Goal: Task Accomplishment & Management: Manage account settings

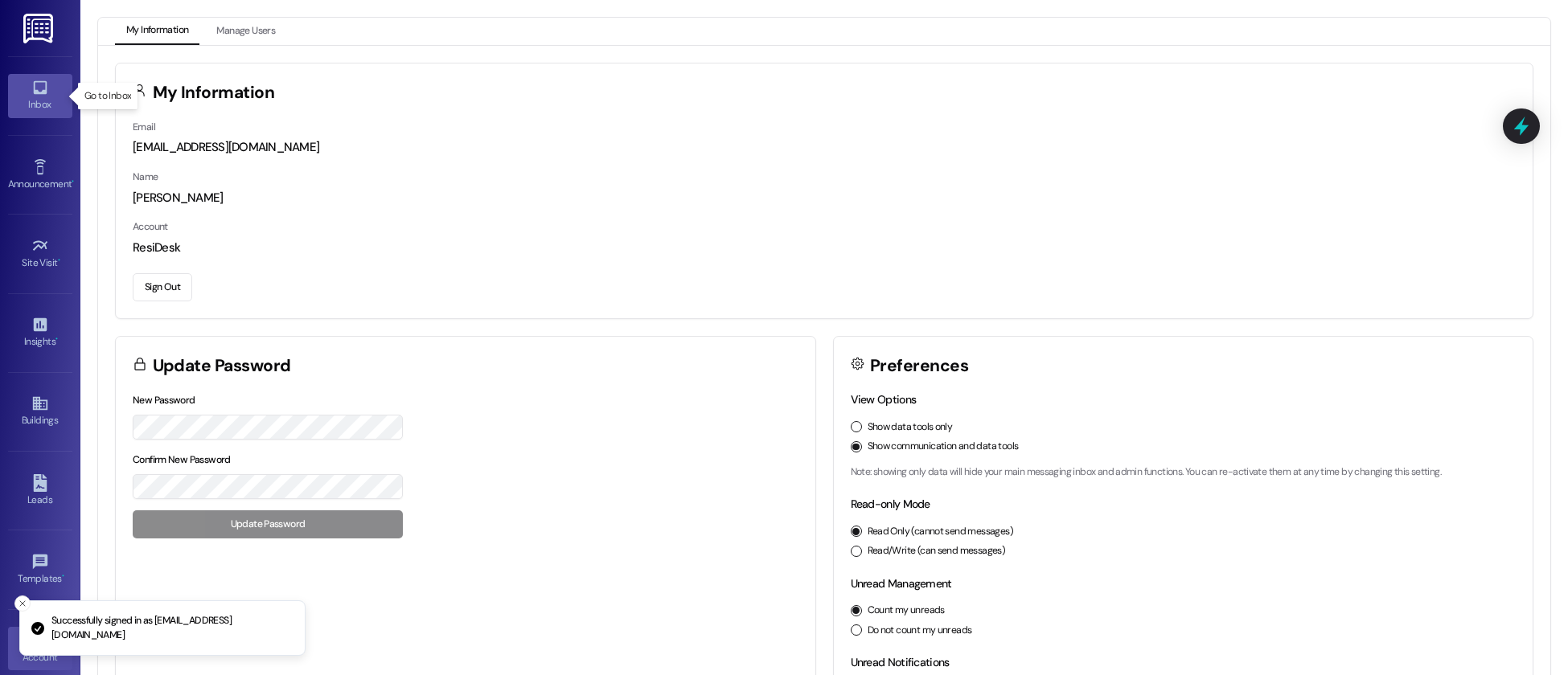
click at [41, 95] on icon at bounding box center [40, 88] width 18 height 18
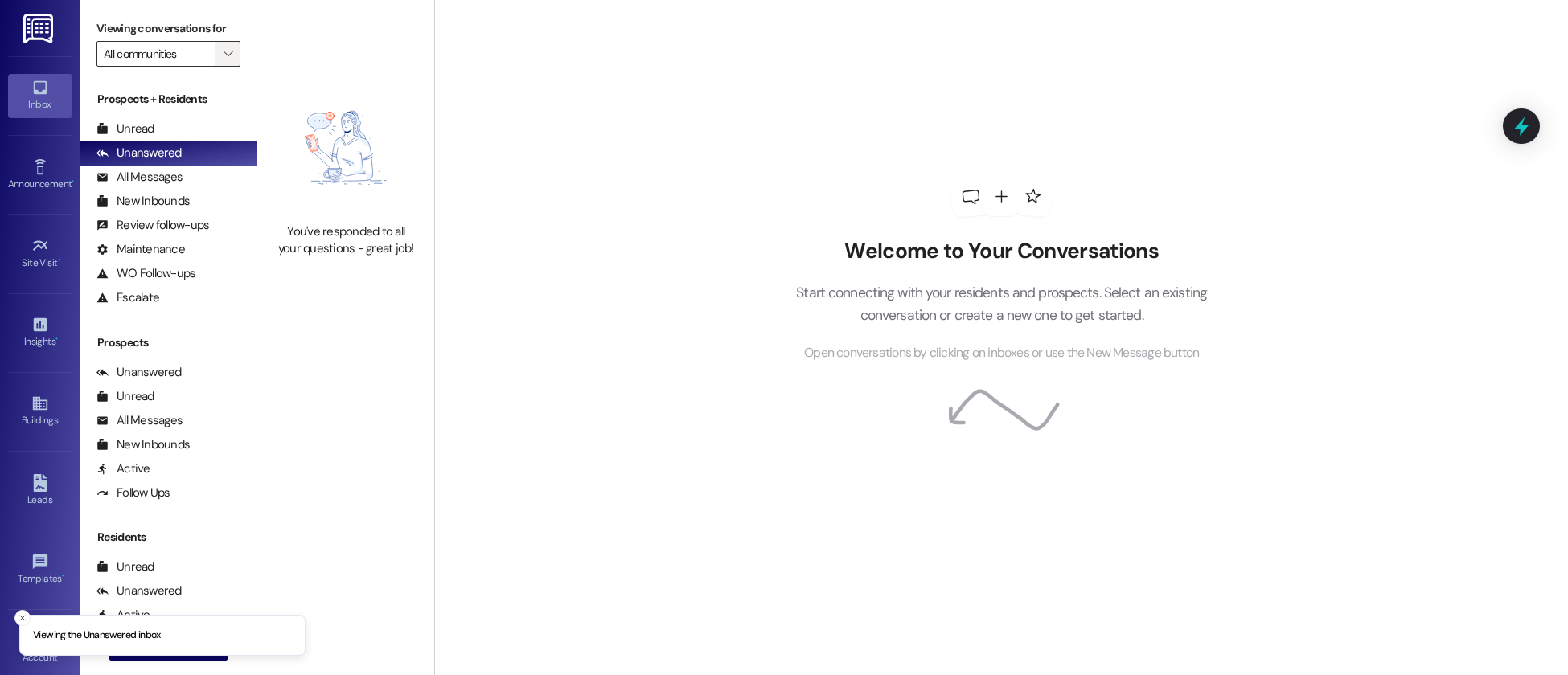
click at [224, 52] on icon "" at bounding box center [228, 54] width 9 height 13
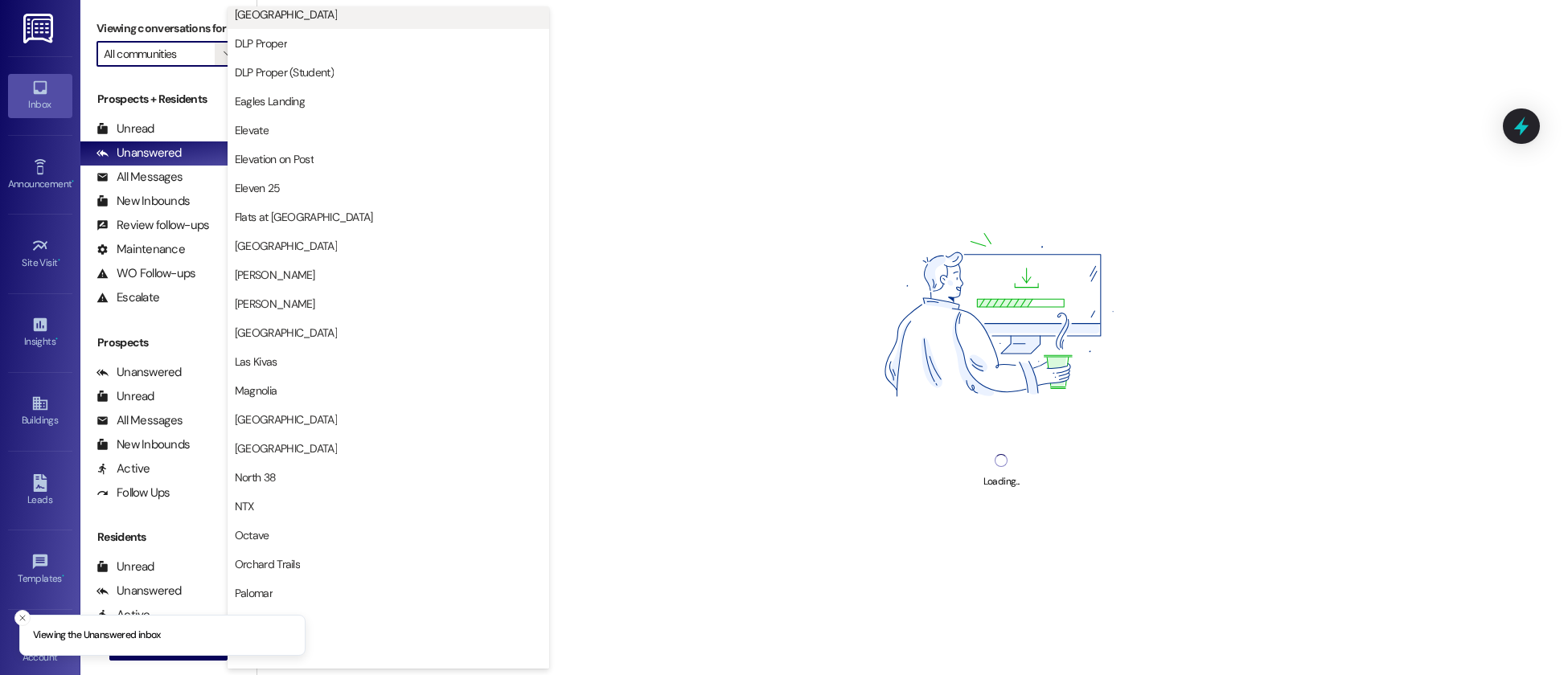
scroll to position [421, 0]
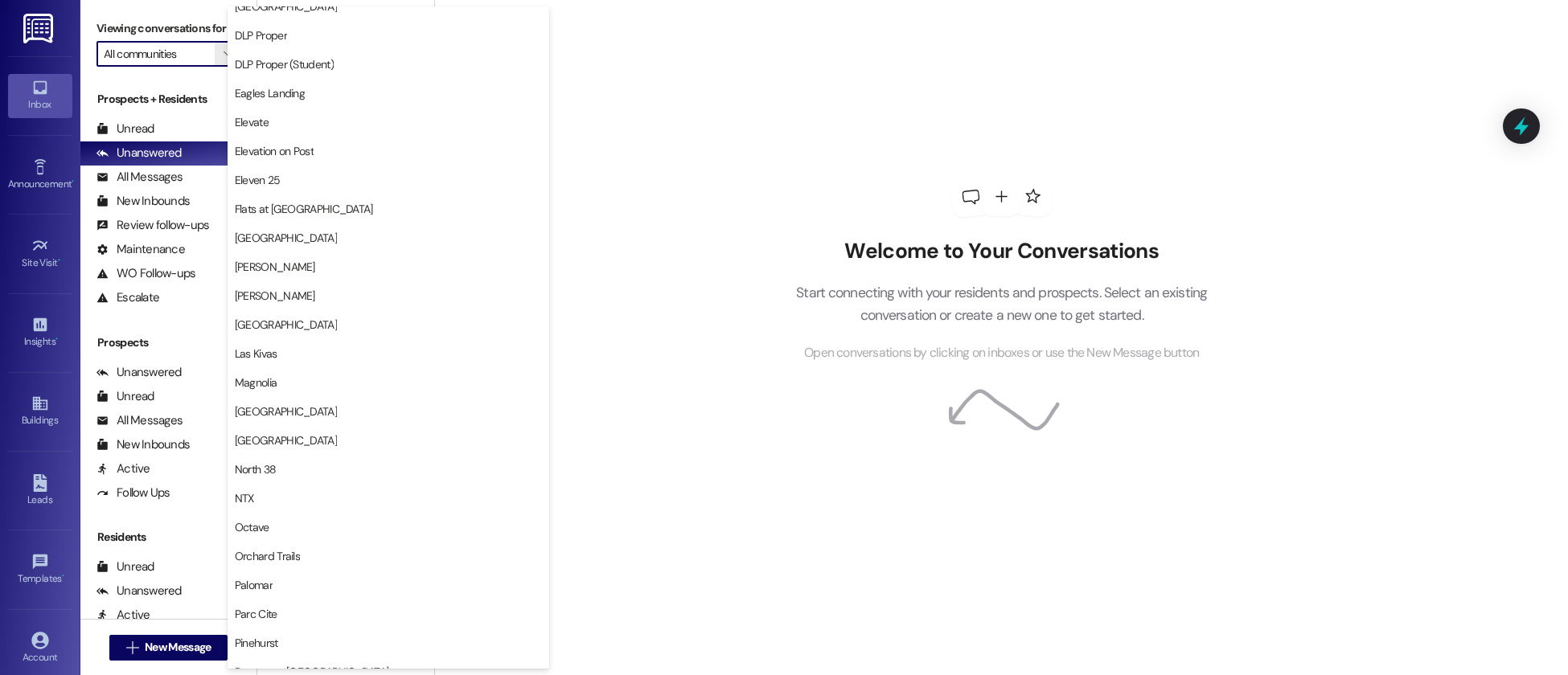
click at [871, 240] on h2 "Welcome to Your Conversations" at bounding box center [1002, 252] width 460 height 26
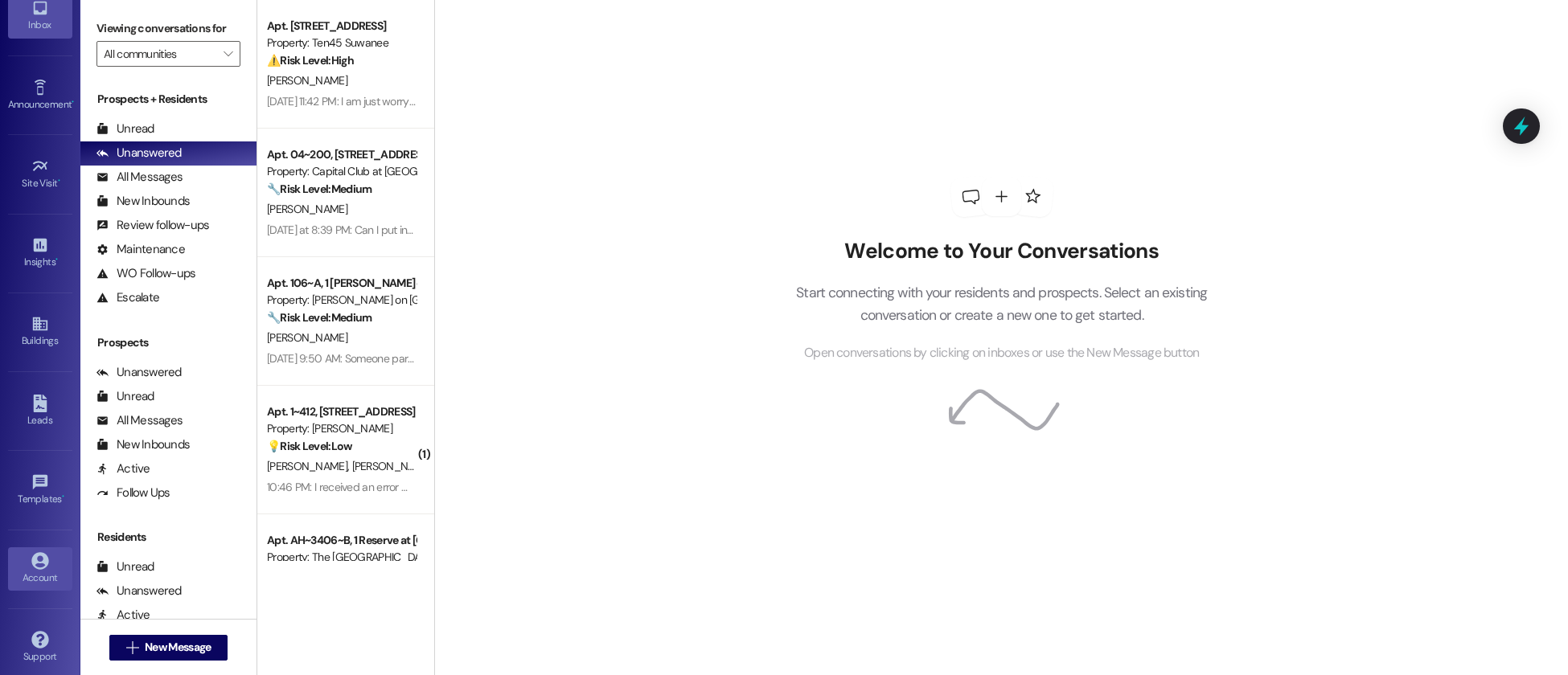
scroll to position [92, 0]
click at [42, 558] on div "Account" at bounding box center [40, 566] width 80 height 16
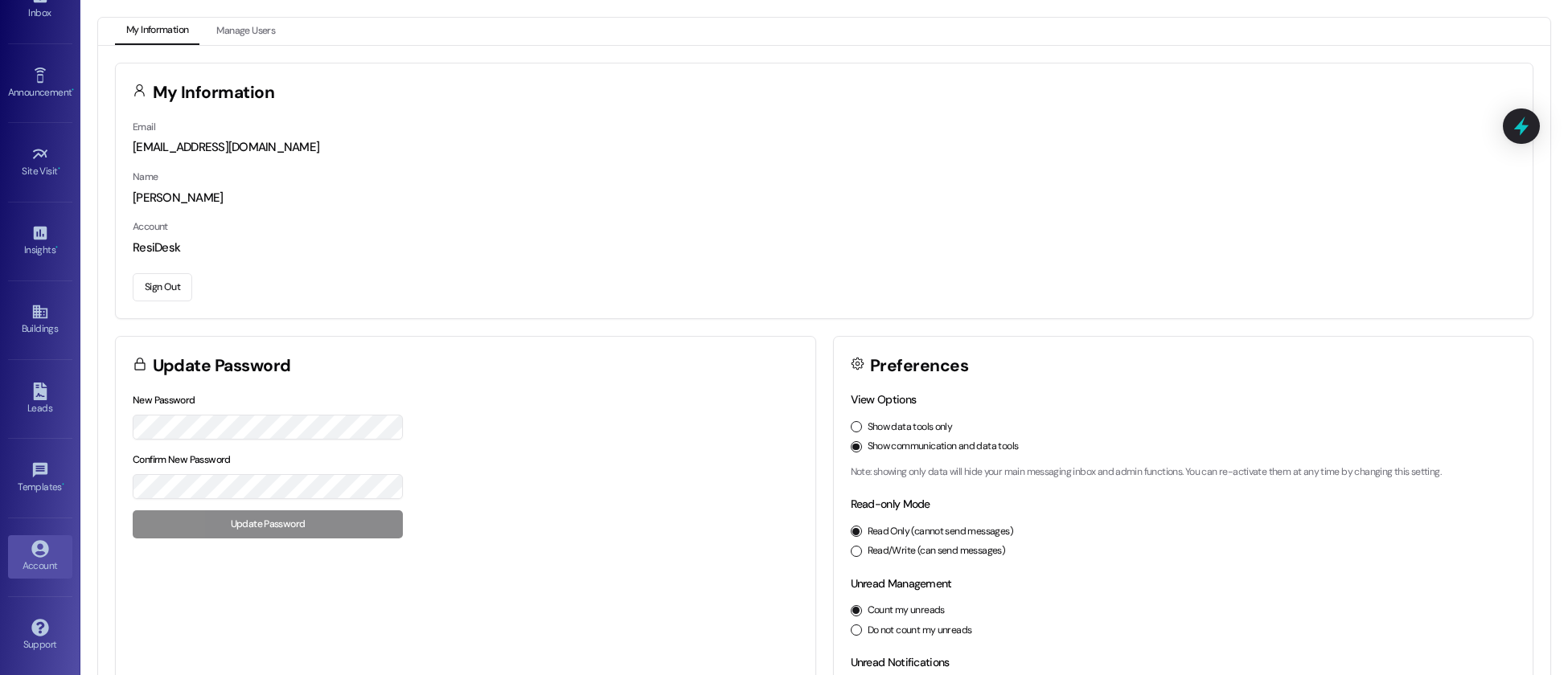
click at [164, 289] on button "Sign Out" at bounding box center [163, 287] width 59 height 28
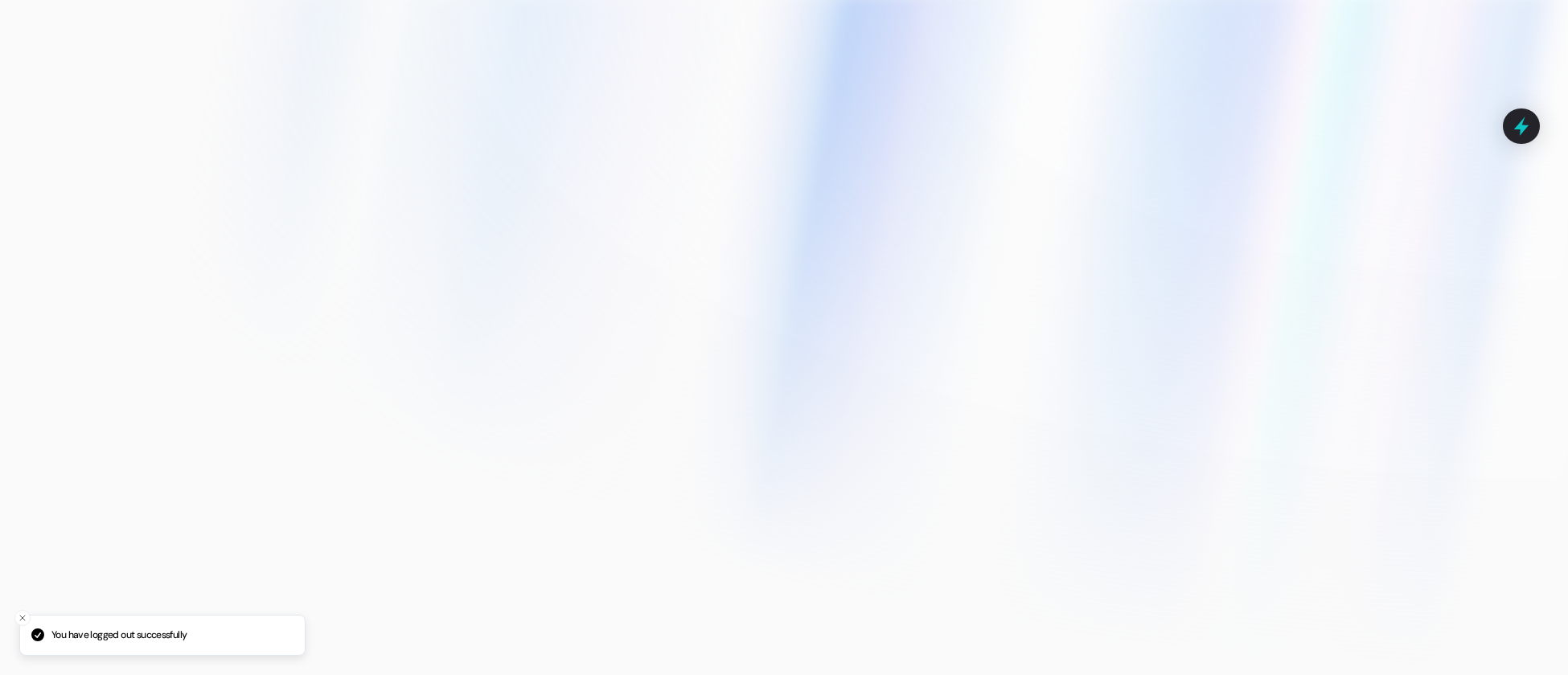
type input "[EMAIL_ADDRESS][DOMAIN_NAME]"
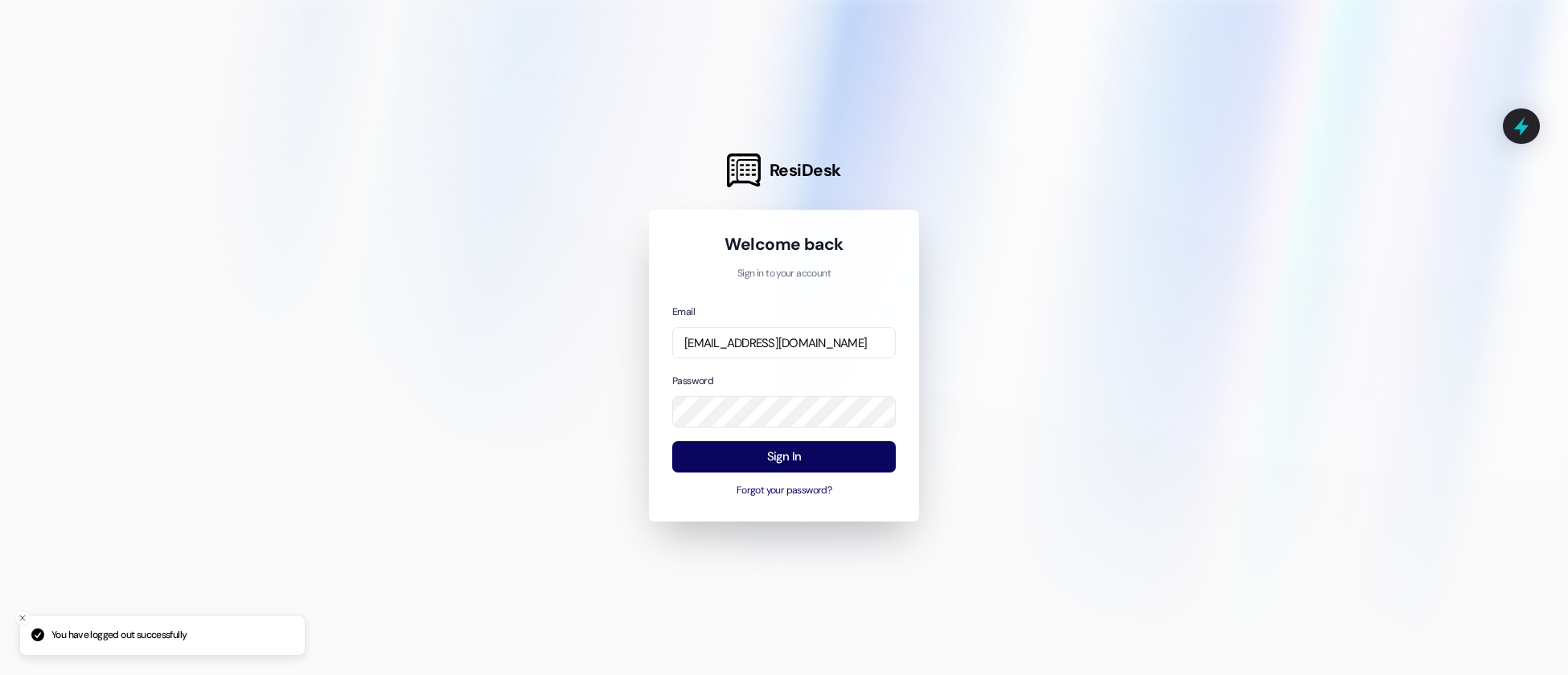
click at [860, 326] on div "Email automated-surveys-assetliving@assetliving.com" at bounding box center [784, 331] width 224 height 56
click at [825, 340] on input "[EMAIL_ADDRESS][DOMAIN_NAME]" at bounding box center [784, 342] width 224 height 31
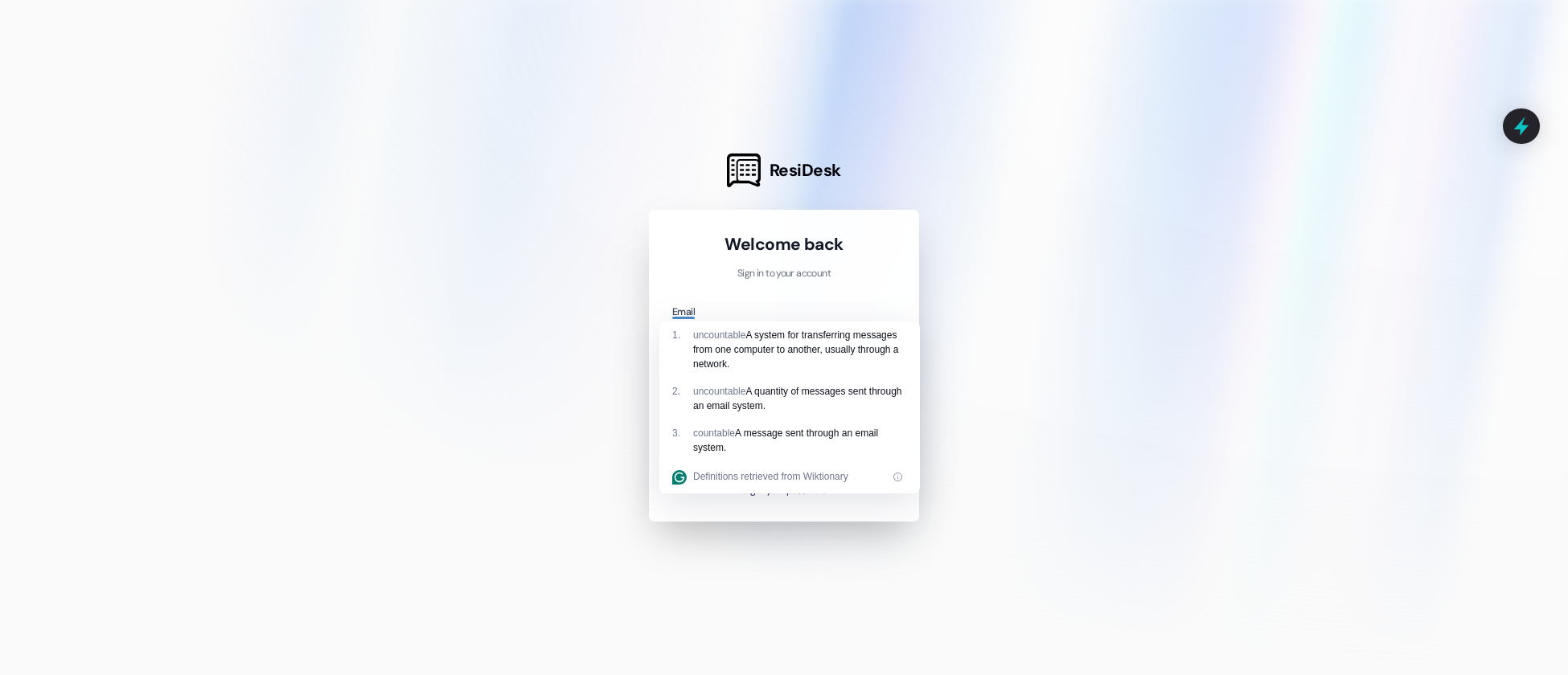
click at [0, 675] on com-1password-button at bounding box center [0, 675] width 0 height 0
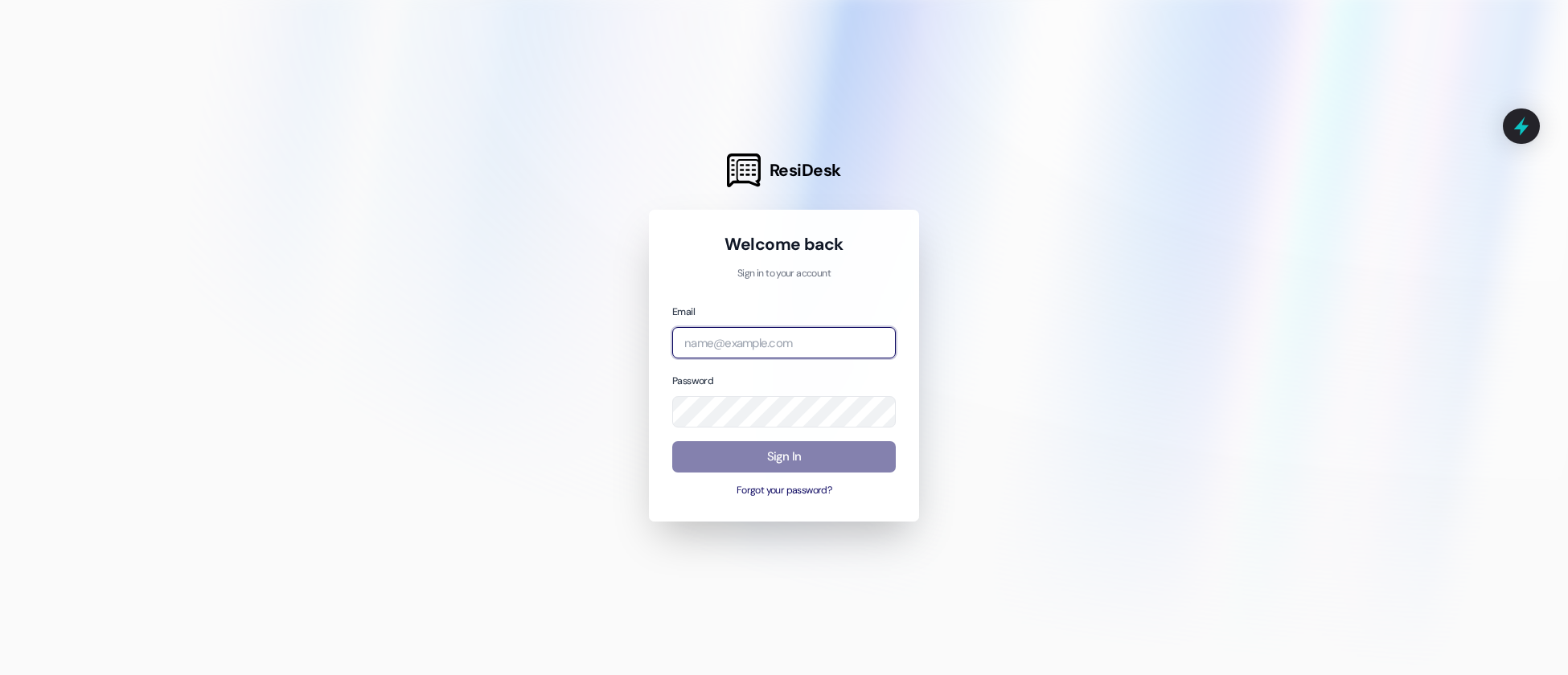
click at [0, 675] on com-1password-button at bounding box center [0, 675] width 0 height 0
click at [827, 343] on input "email" at bounding box center [784, 342] width 224 height 31
click at [0, 675] on com-1password-button at bounding box center [0, 675] width 0 height 0
click at [830, 345] on input "email" at bounding box center [784, 342] width 224 height 31
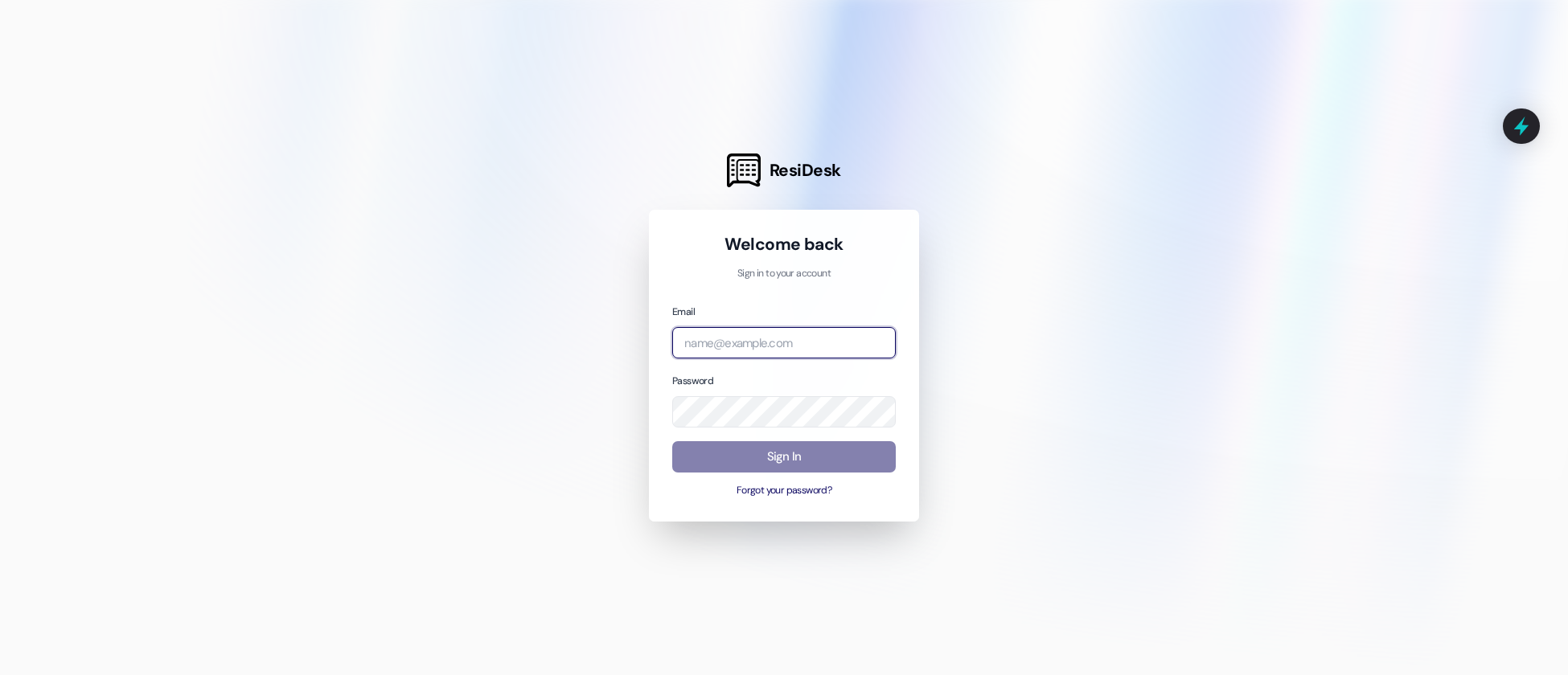
click at [830, 345] on input "email" at bounding box center [784, 342] width 224 height 31
click at [1011, 285] on div at bounding box center [784, 337] width 1568 height 675
click at [745, 344] on input "email" at bounding box center [784, 342] width 224 height 31
paste input "[EMAIL_ADDRESS][PERSON_NAME][PERSON_NAME][DOMAIN_NAME]"
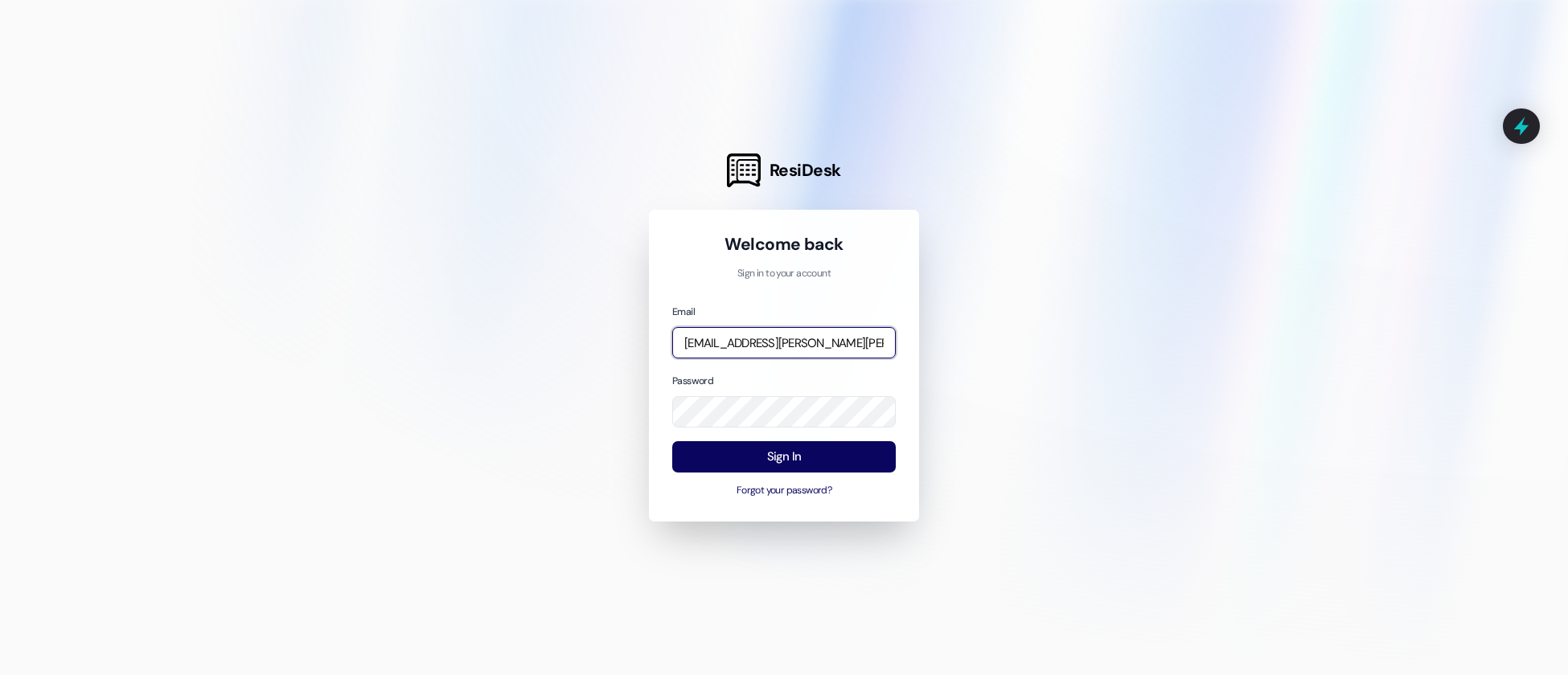
scroll to position [0, 102]
type input "[EMAIL_ADDRESS][PERSON_NAME][PERSON_NAME][DOMAIN_NAME]"
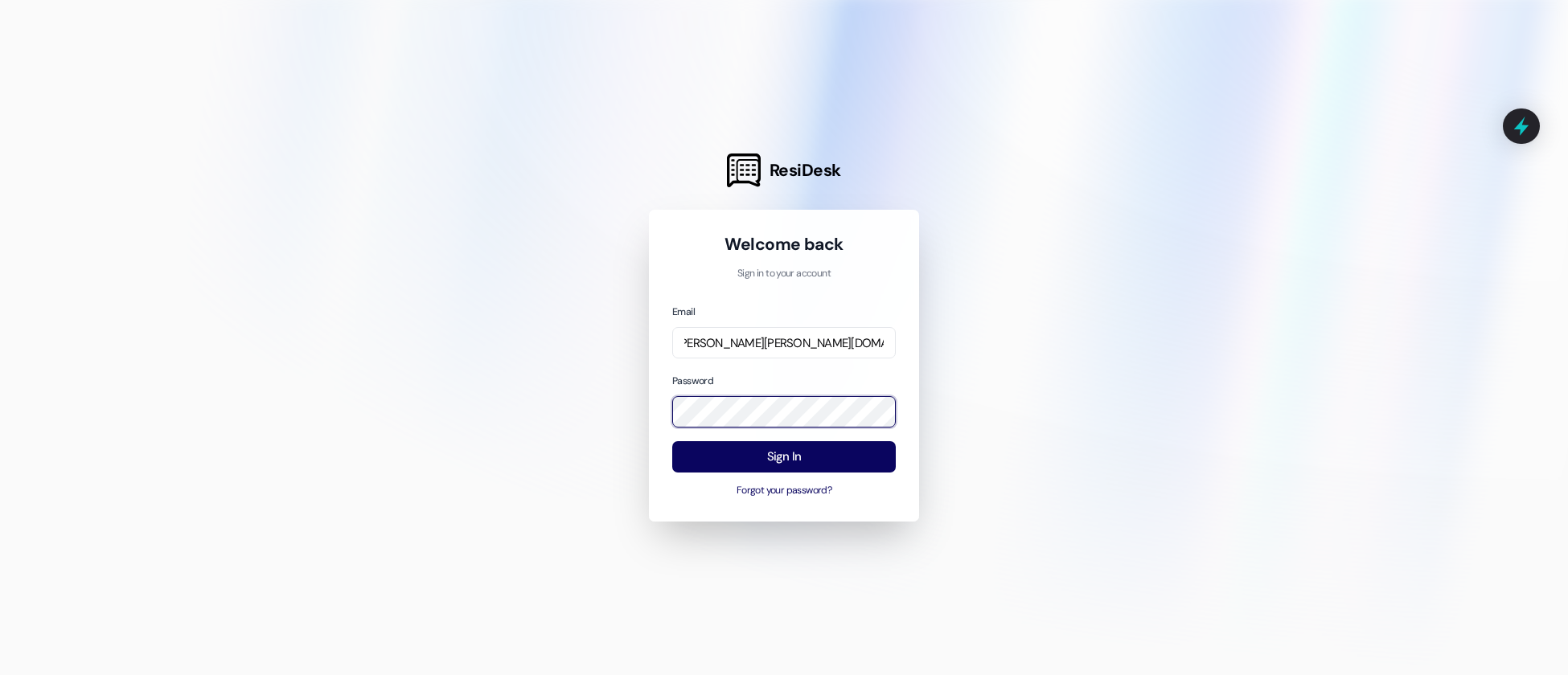
scroll to position [0, 0]
click at [725, 457] on button "Sign In" at bounding box center [784, 457] width 224 height 31
click at [1142, 282] on div at bounding box center [784, 337] width 1568 height 675
drag, startPoint x: 1118, startPoint y: 284, endPoint x: 1157, endPoint y: 244, distance: 55.9
click at [1131, 270] on div at bounding box center [784, 337] width 1568 height 675
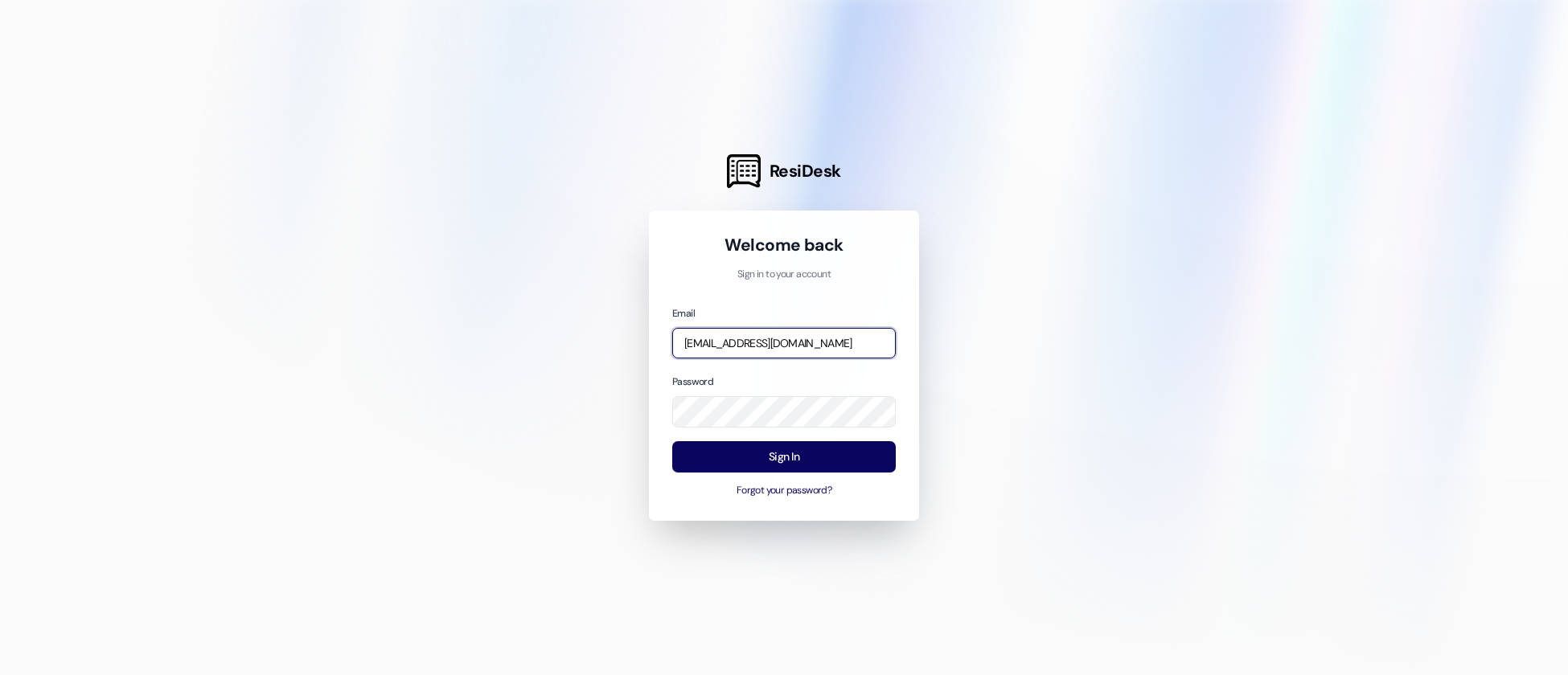
type input "[EMAIL_ADDRESS][PERSON_NAME][PERSON_NAME][DOMAIN_NAME]"
click at [811, 349] on input "[EMAIL_ADDRESS][PERSON_NAME][PERSON_NAME][DOMAIN_NAME]" at bounding box center [784, 343] width 224 height 31
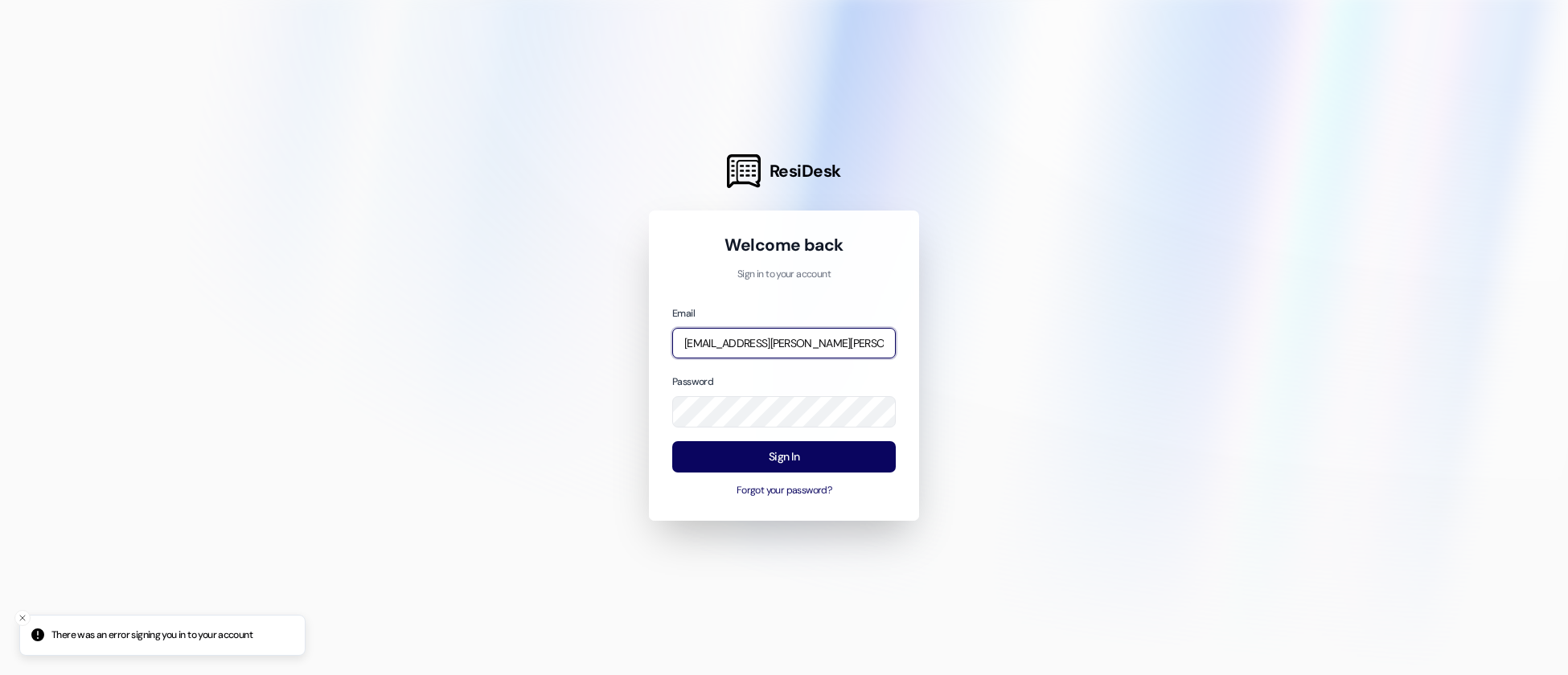
click at [811, 349] on input "[EMAIL_ADDRESS][PERSON_NAME][PERSON_NAME][DOMAIN_NAME]" at bounding box center [784, 343] width 224 height 31
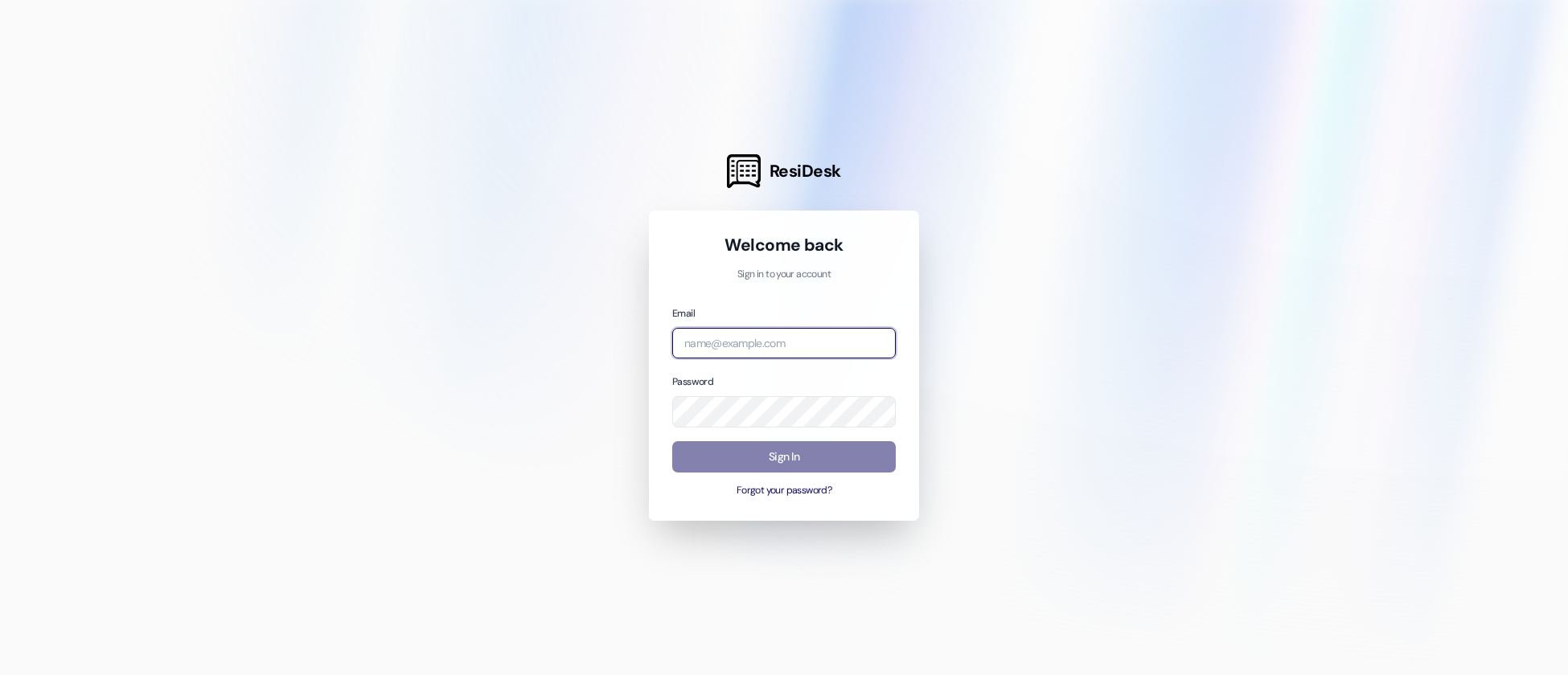
type input "[EMAIL_ADDRESS][PERSON_NAME][PERSON_NAME][DOMAIN_NAME]"
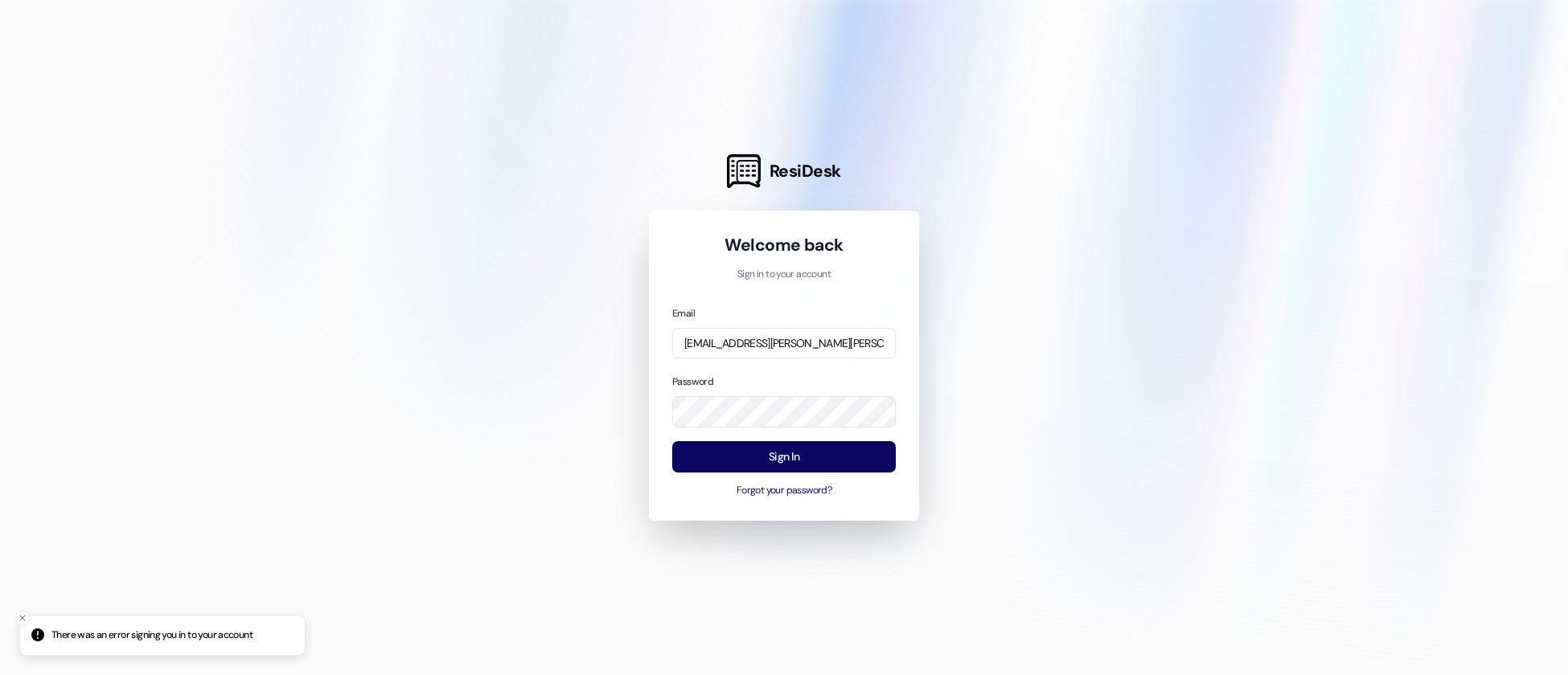
click at [811, 431] on div "Email [EMAIL_ADDRESS][PERSON_NAME][PERSON_NAME][DOMAIN_NAME] Password Sign In F…" at bounding box center [784, 402] width 224 height 194
click at [847, 343] on input "[EMAIL_ADDRESS][PERSON_NAME][PERSON_NAME][DOMAIN_NAME]" at bounding box center [784, 343] width 224 height 31
click at [0, 675] on com-1password-button at bounding box center [0, 675] width 0 height 0
